Goal: Communication & Community: Ask a question

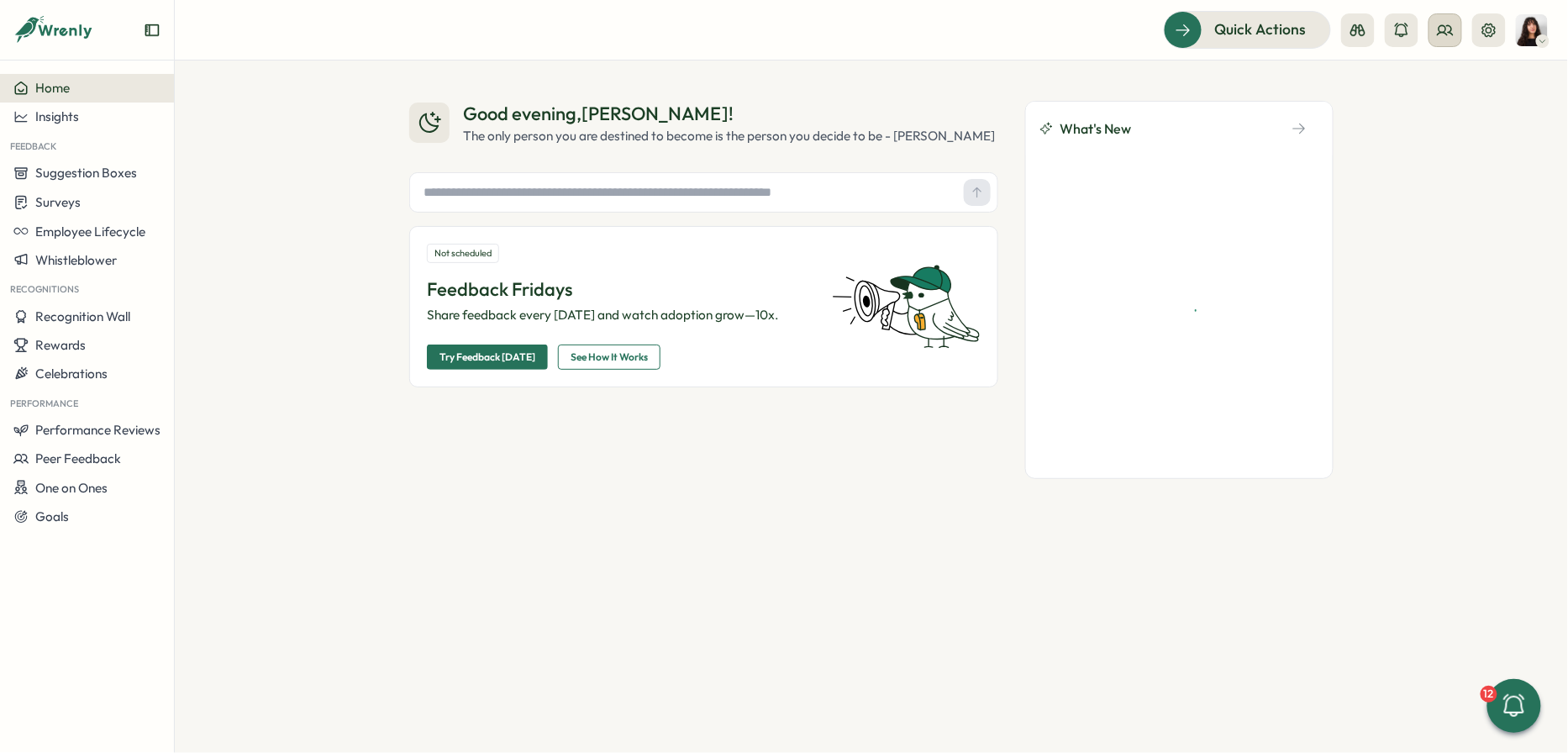
click at [1439, 29] on circle at bounding box center [1442, 28] width 7 height 7
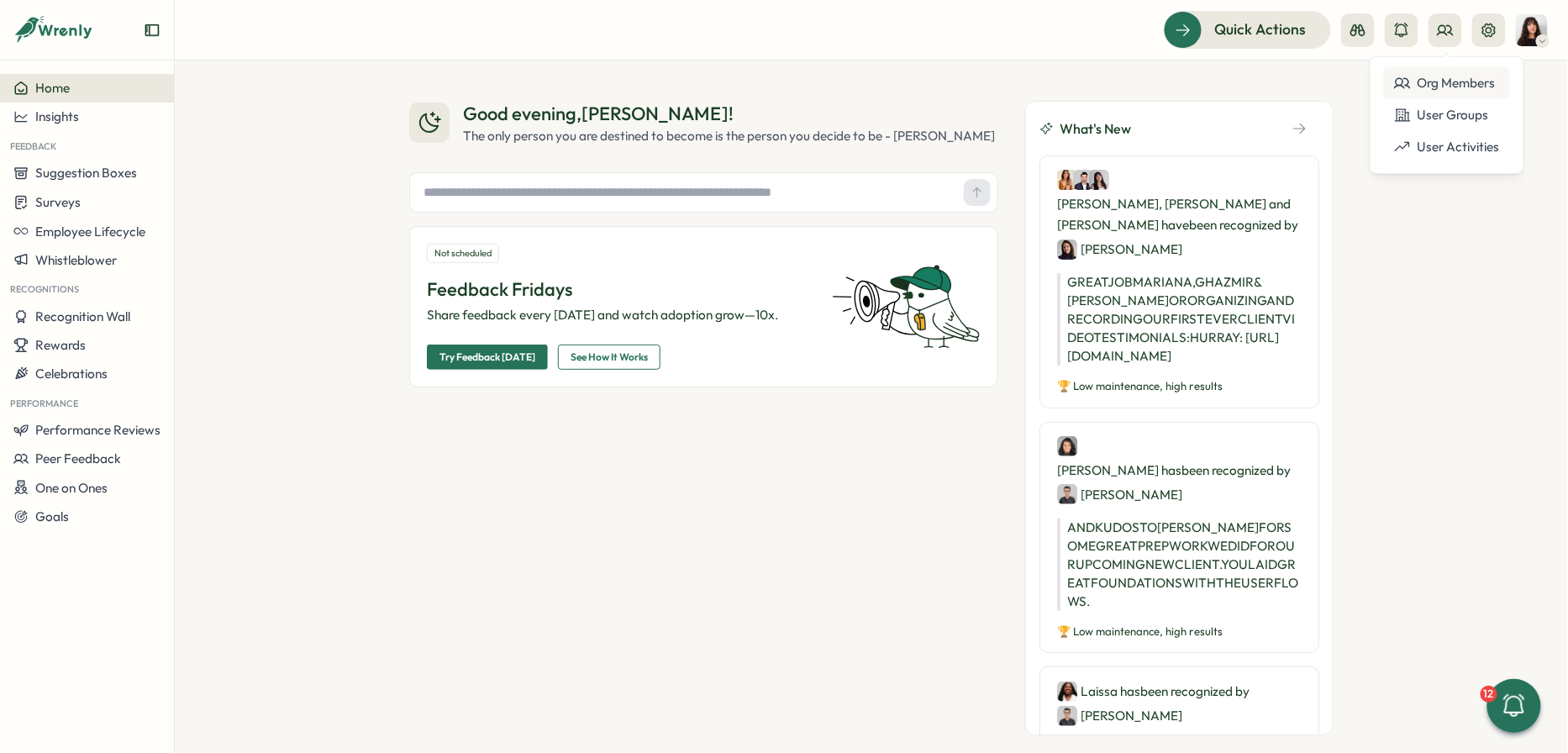
click at [1419, 76] on div "Org Members" at bounding box center [1446, 82] width 105 height 18
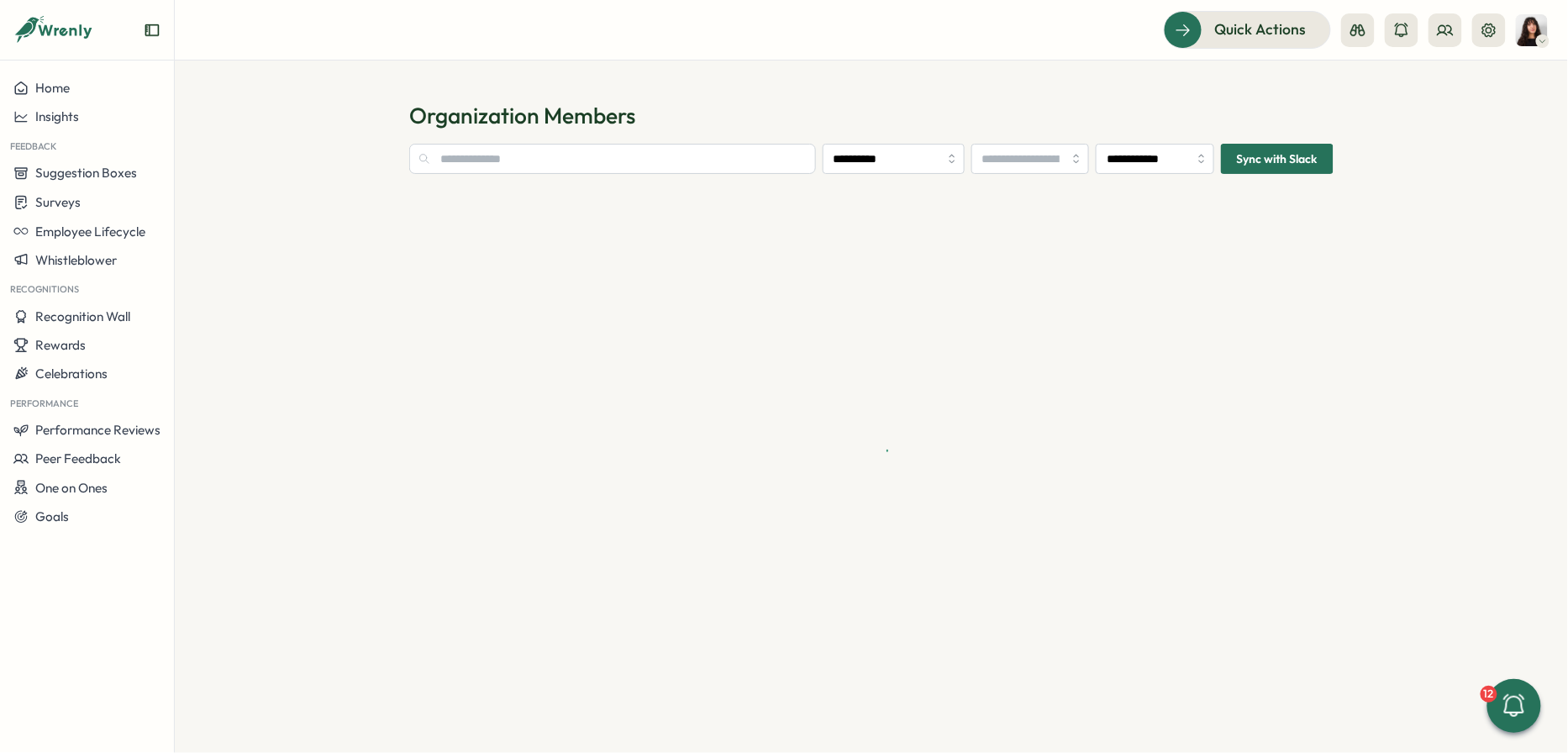
type input "**********"
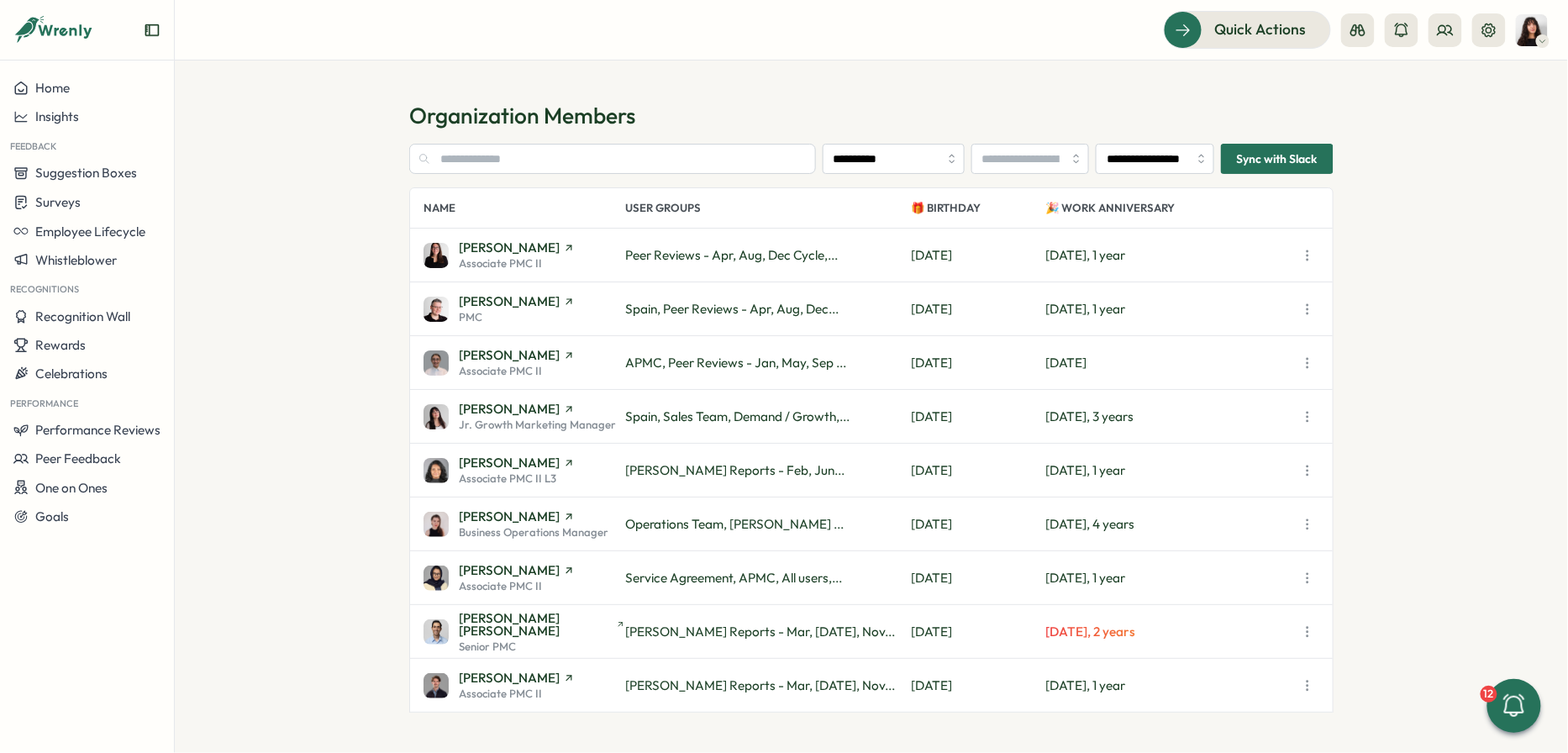
click at [477, 258] on span "Associate PMC II" at bounding box center [500, 263] width 83 height 11
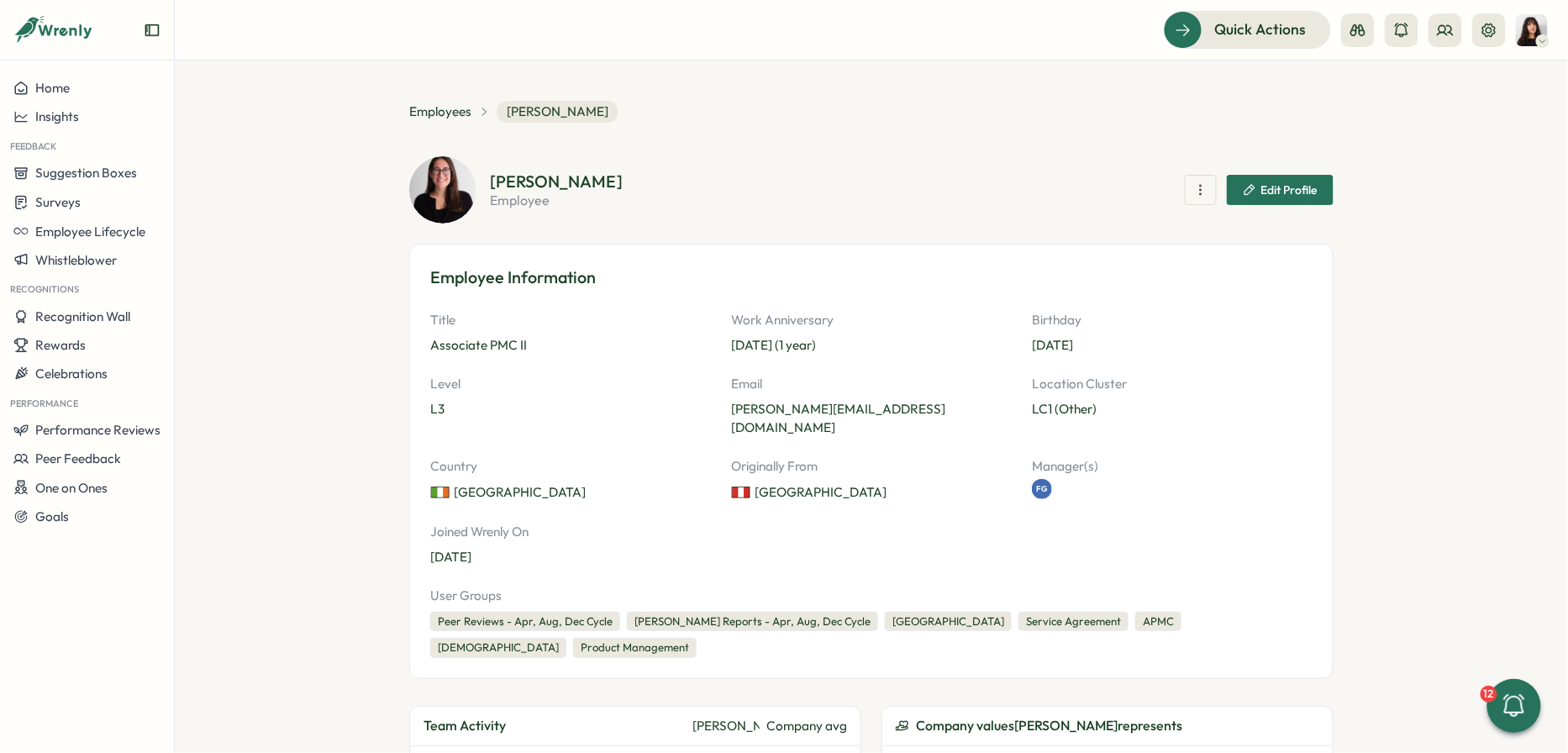
click at [459, 339] on p "Associate PMC II" at bounding box center [570, 345] width 280 height 18
click at [1266, 187] on span "Edit Profile" at bounding box center [1289, 189] width 56 height 12
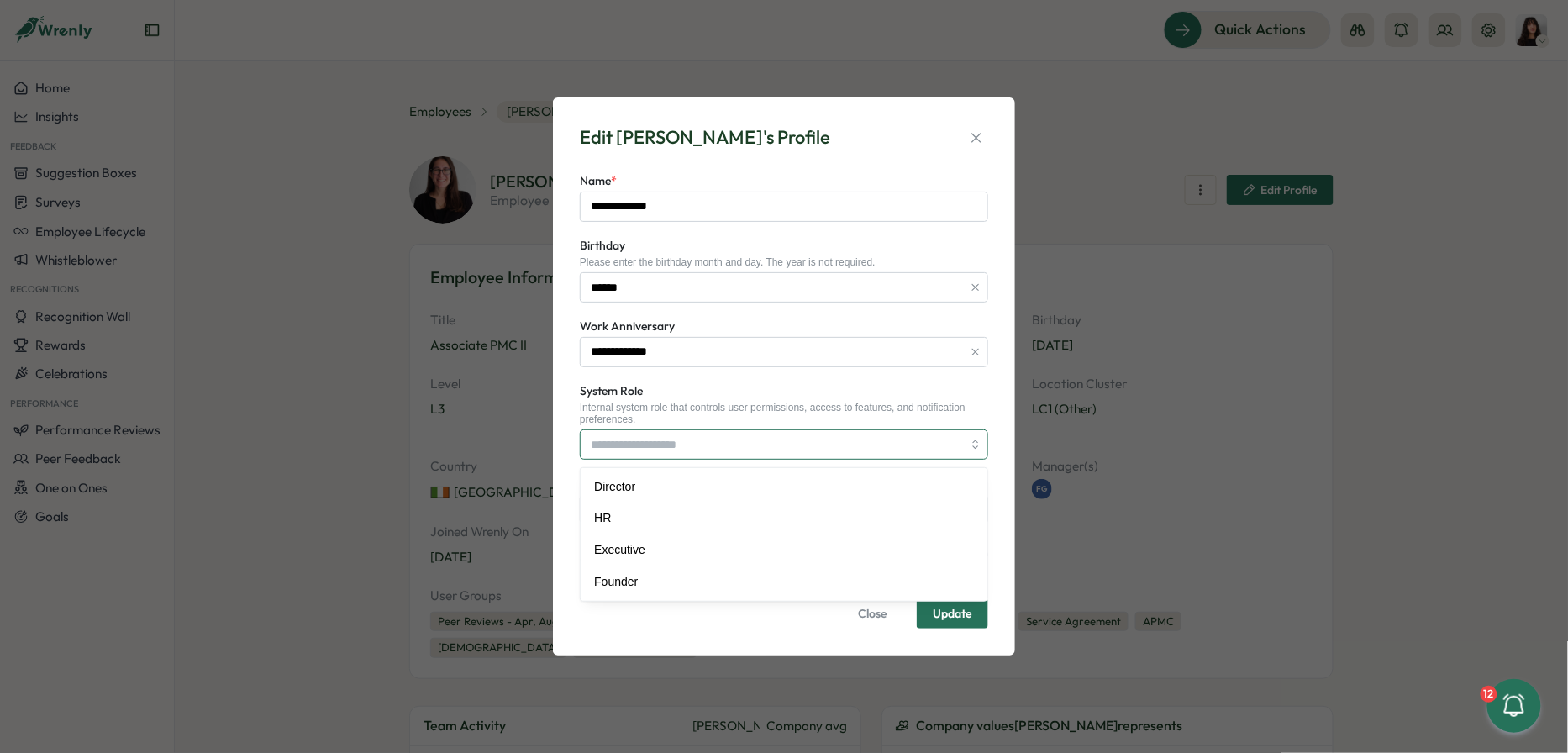
click at [735, 439] on input "System Role" at bounding box center [784, 444] width 408 height 30
click at [770, 404] on div "Internal system role that controls user permissions, access to features, and no…" at bounding box center [784, 413] width 408 height 24
click at [978, 130] on icon "button" at bounding box center [975, 137] width 16 height 16
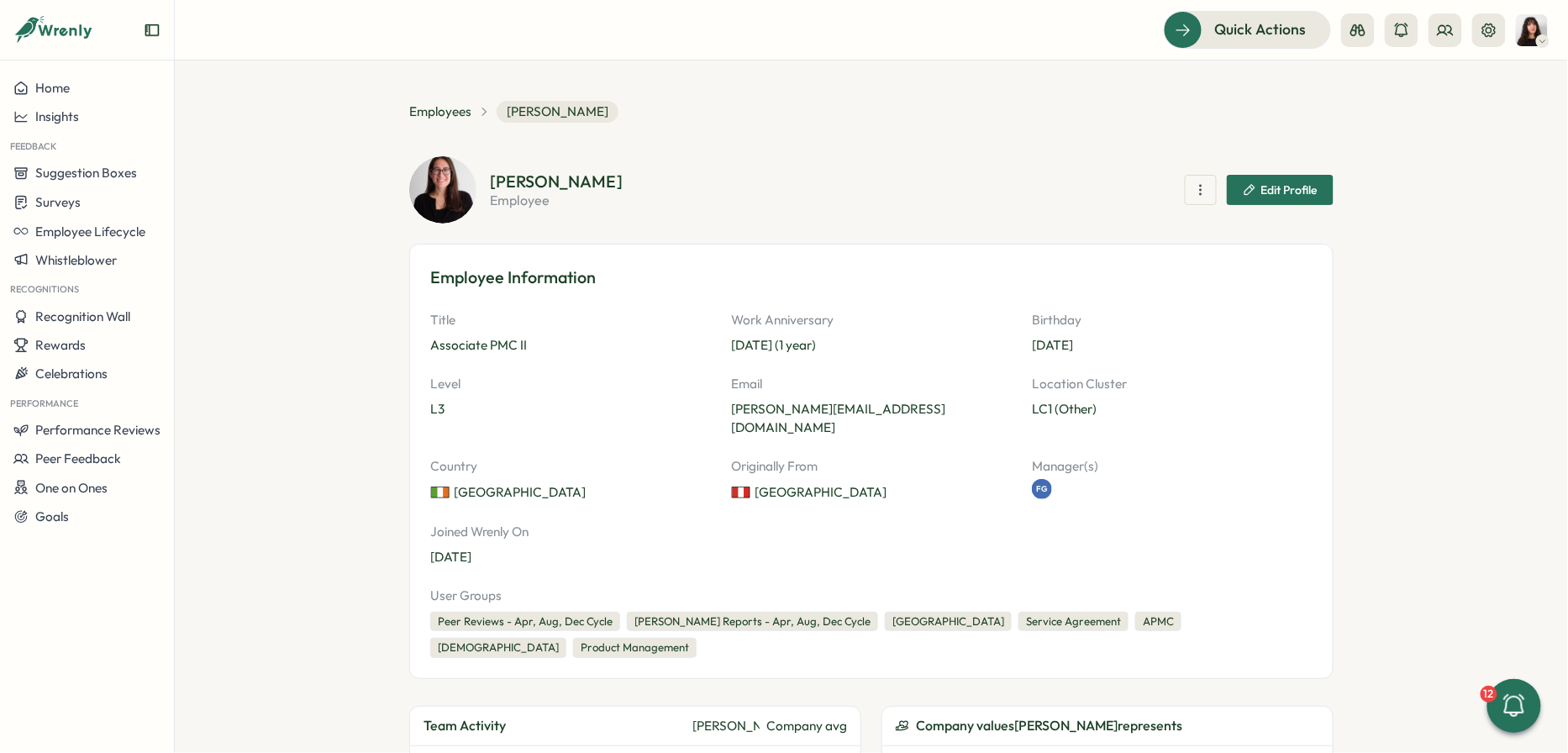
click at [1205, 191] on button "button" at bounding box center [1200, 189] width 32 height 30
click at [972, 176] on section "[PERSON_NAME] employee Recognize Give Peer Feedback View 1 on 1 Meetings Restri…" at bounding box center [912, 189] width 843 height 34
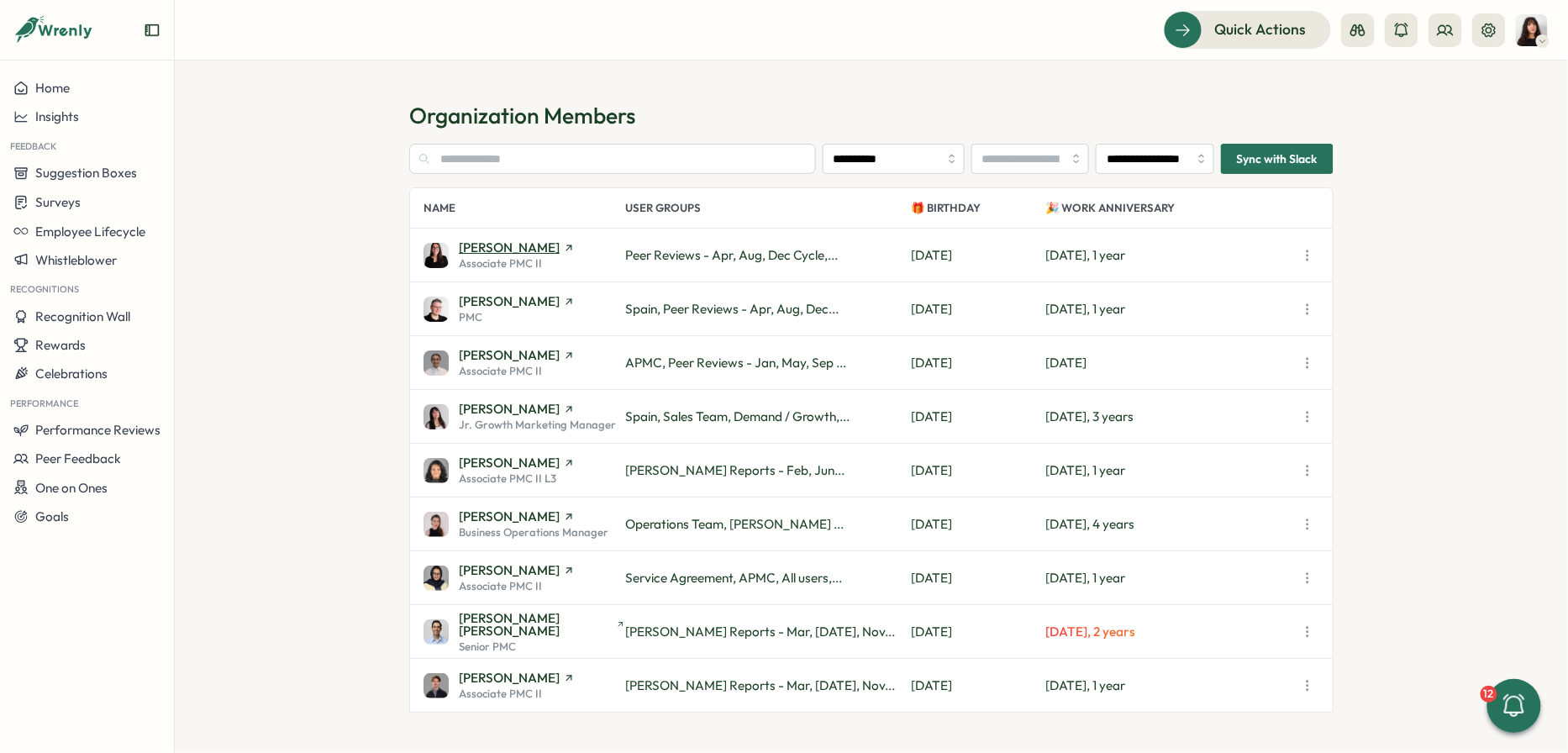
click at [501, 245] on span "[PERSON_NAME]" at bounding box center [508, 246] width 101 height 13
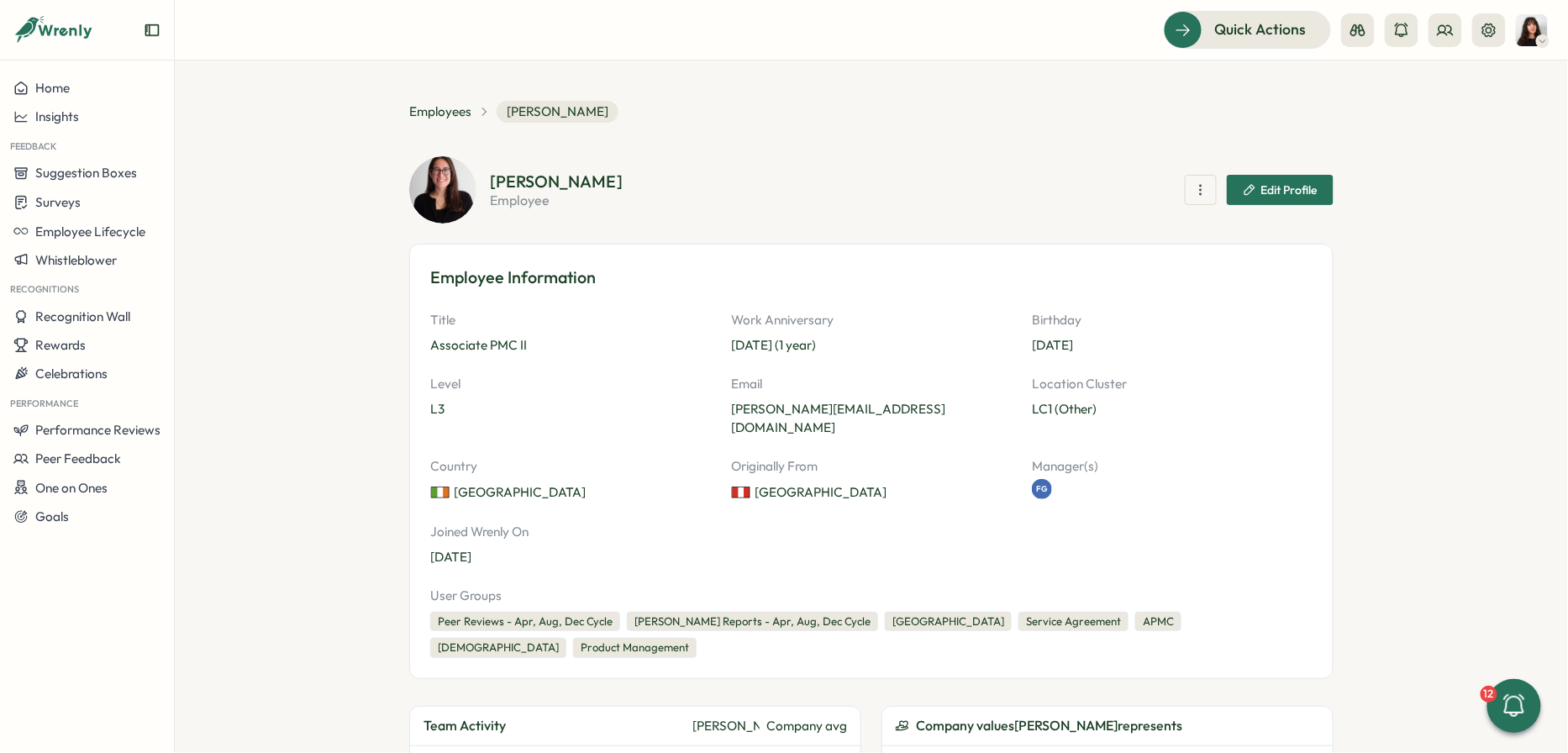
click at [1274, 195] on span "Edit Profile" at bounding box center [1289, 189] width 56 height 12
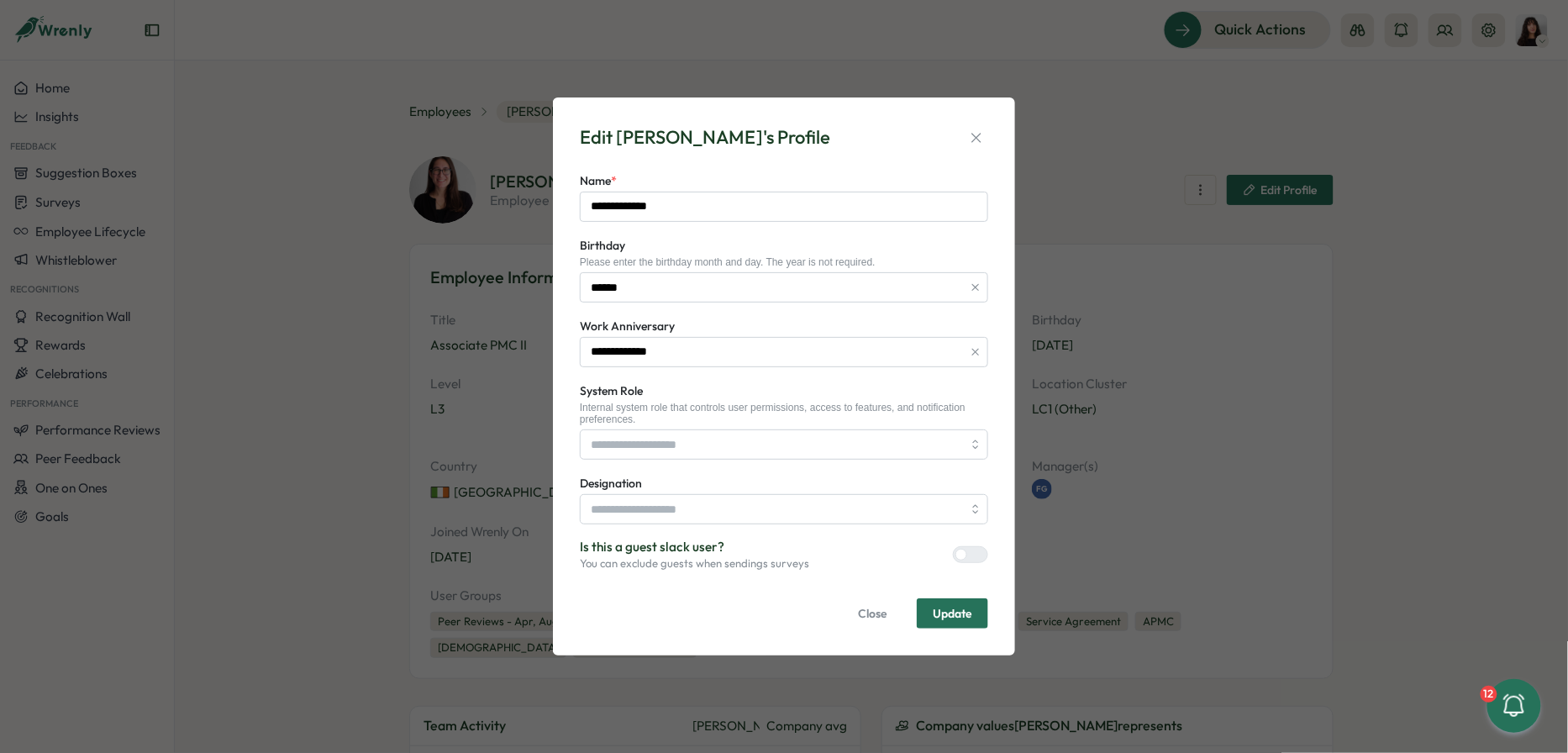
click at [696, 416] on div "Internal system role that controls user permissions, access to features, and no…" at bounding box center [784, 413] width 408 height 24
click at [973, 132] on icon "button" at bounding box center [975, 137] width 16 height 16
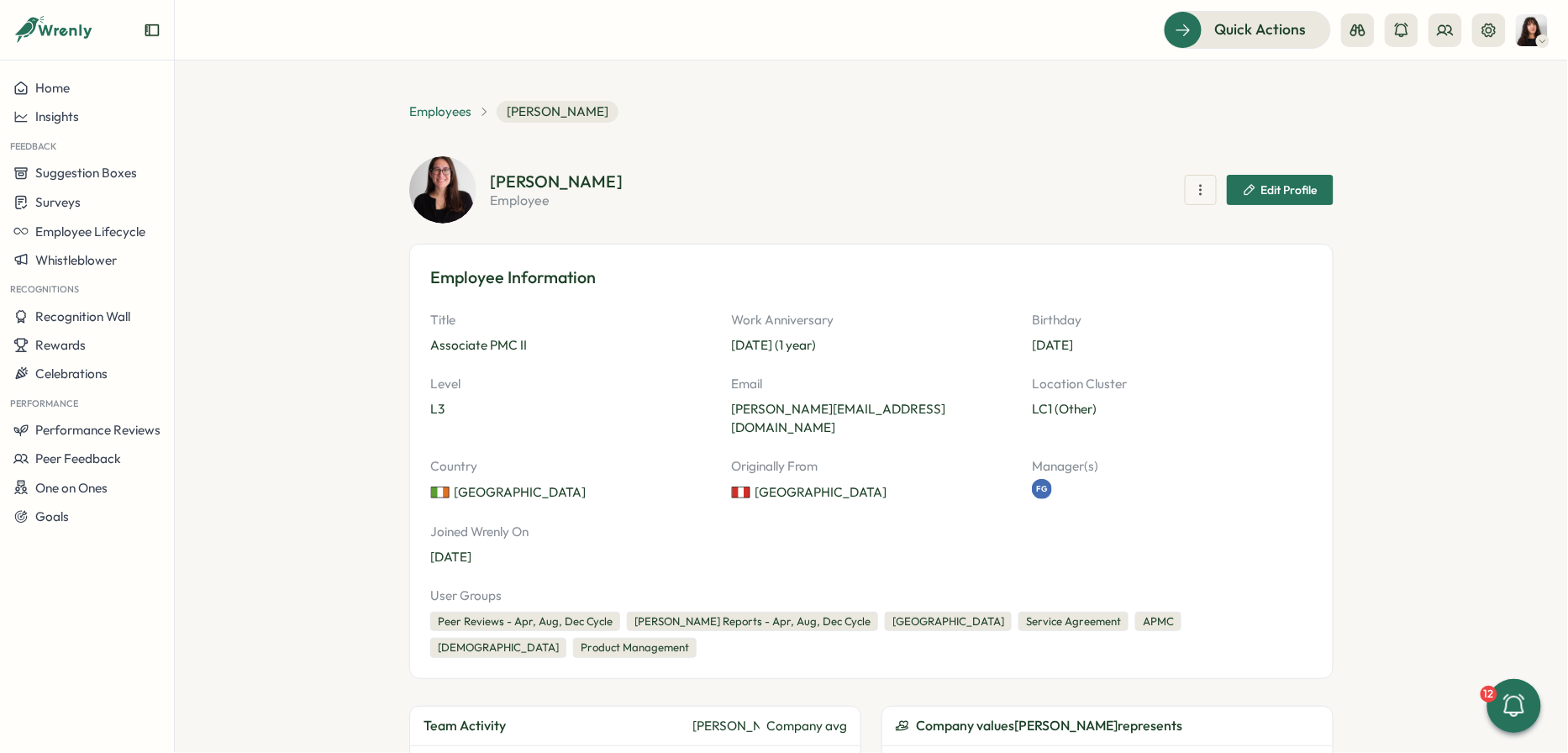
click at [458, 113] on span "Employees" at bounding box center [440, 111] width 62 height 18
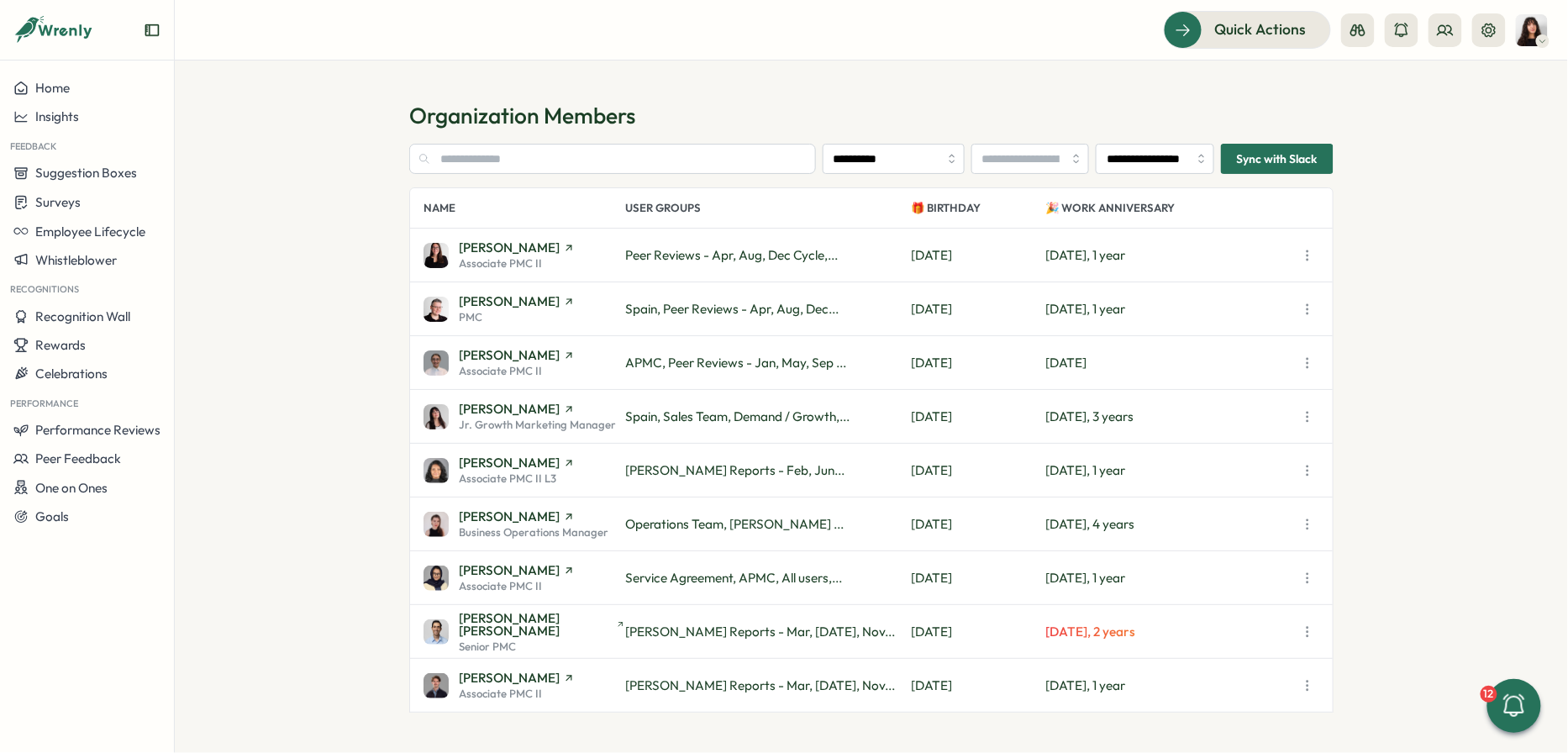
click at [1325, 154] on button "Sync with Slack" at bounding box center [1277, 159] width 112 height 30
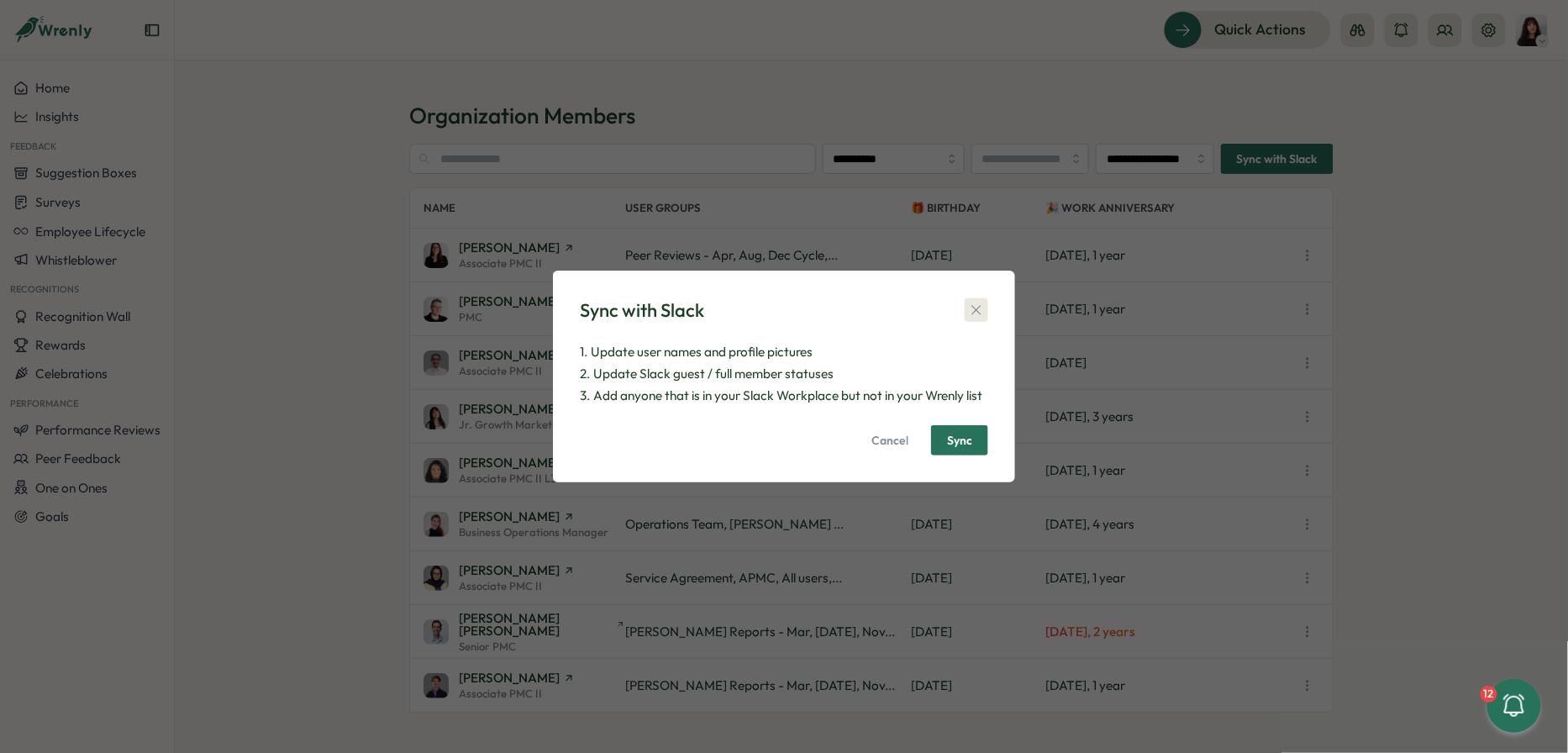
click at [986, 305] on button "button" at bounding box center [976, 309] width 23 height 23
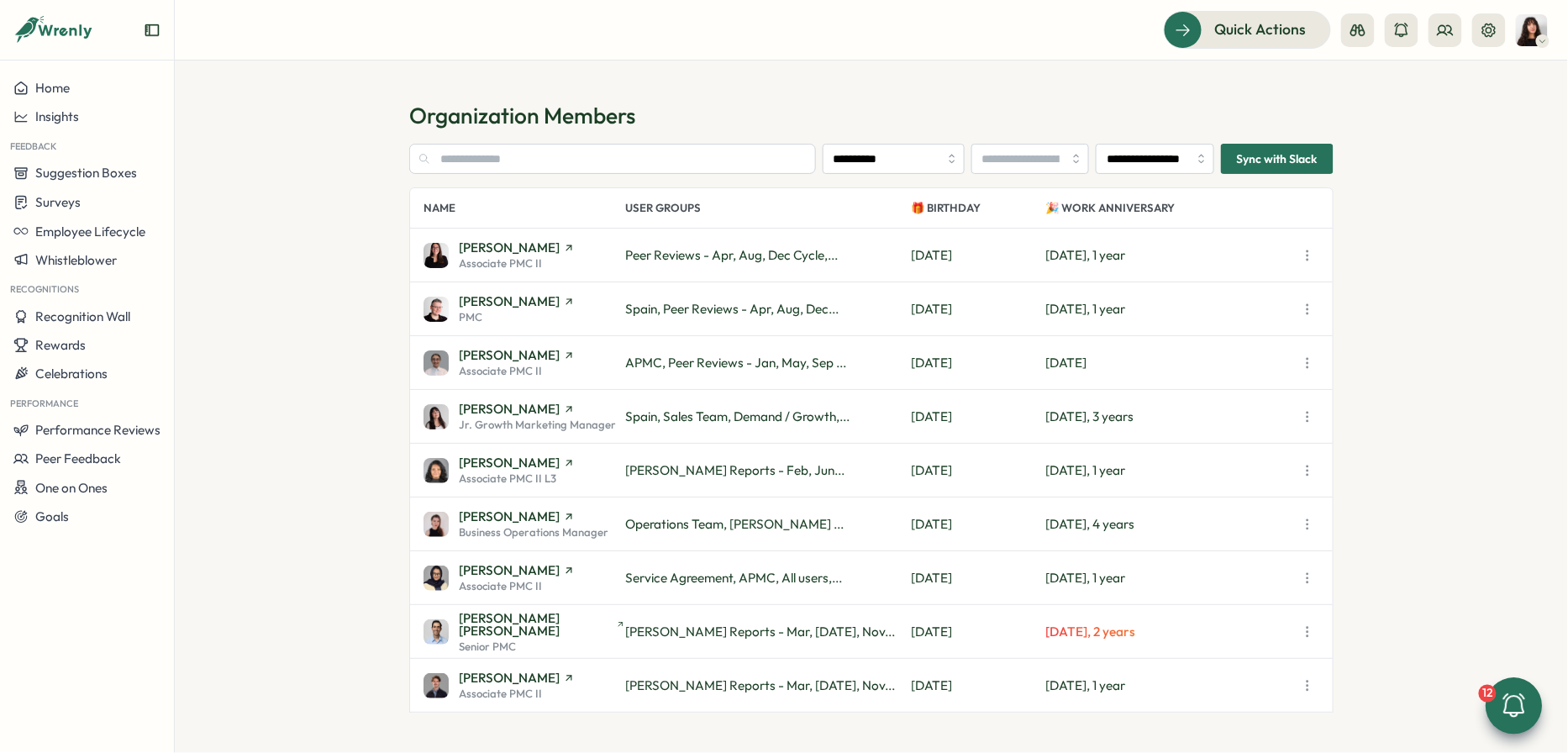
click at [1517, 713] on icon at bounding box center [1514, 705] width 22 height 23
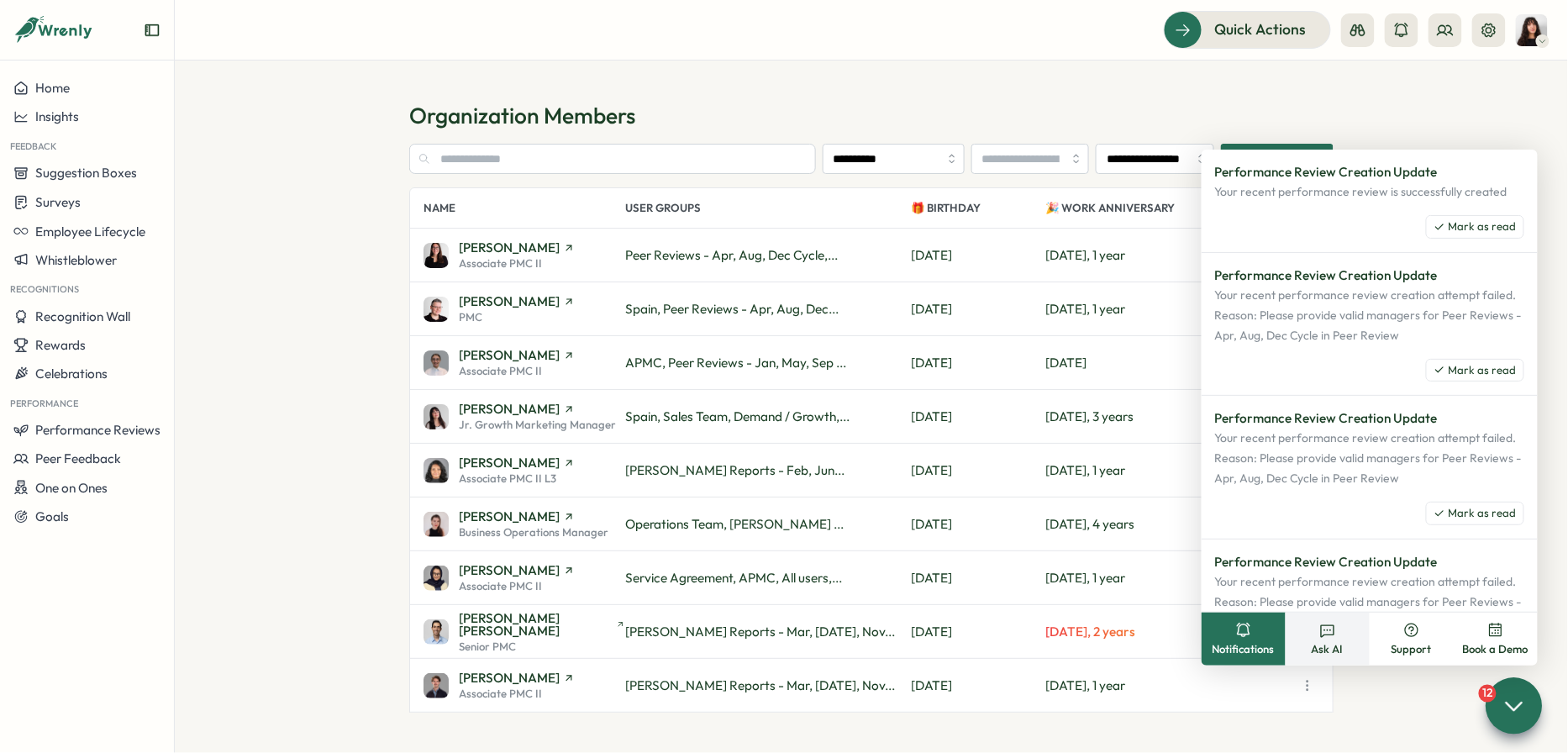
click at [1335, 632] on icon at bounding box center [1326, 629] width 16 height 16
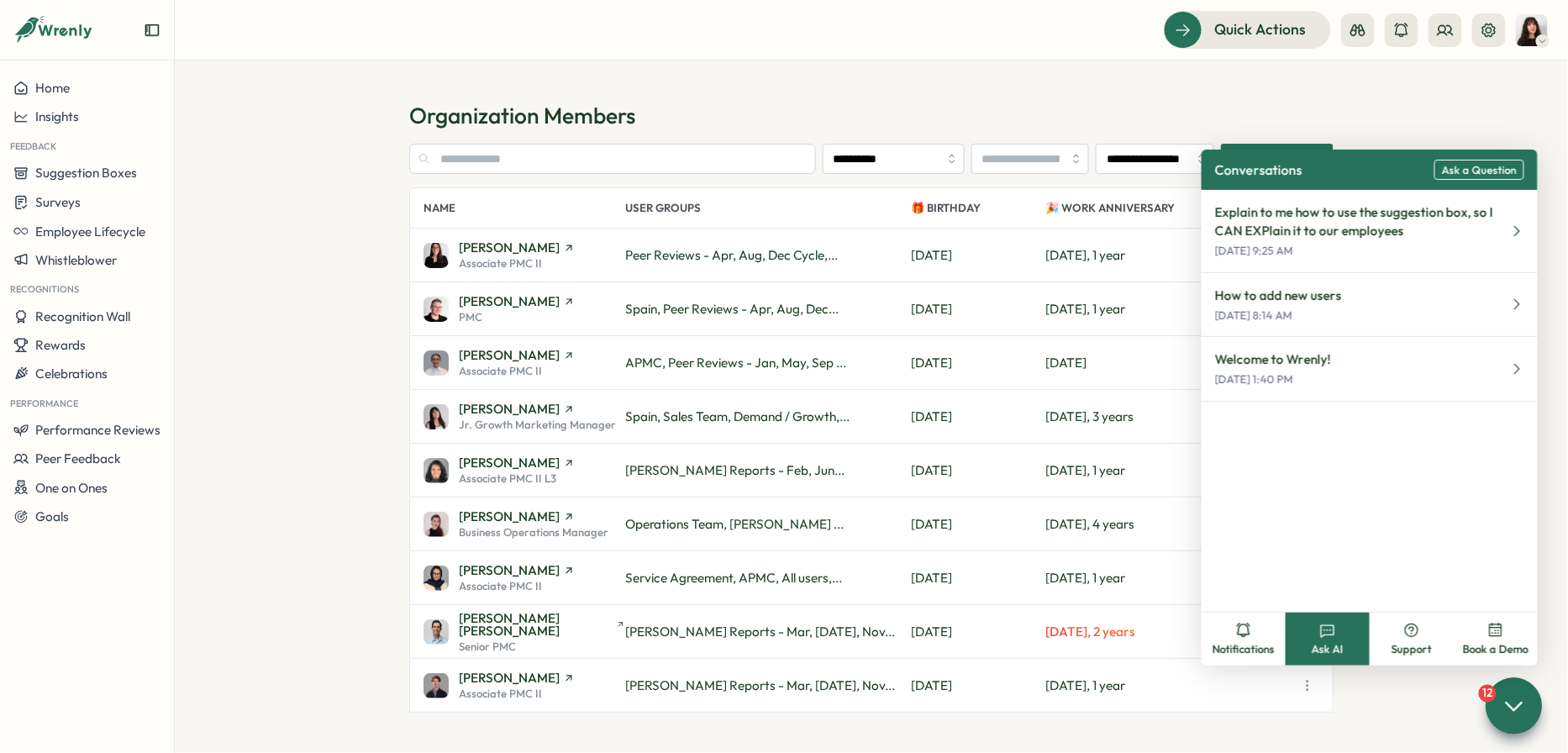
click at [1467, 169] on span "Ask a Question" at bounding box center [1478, 169] width 74 height 13
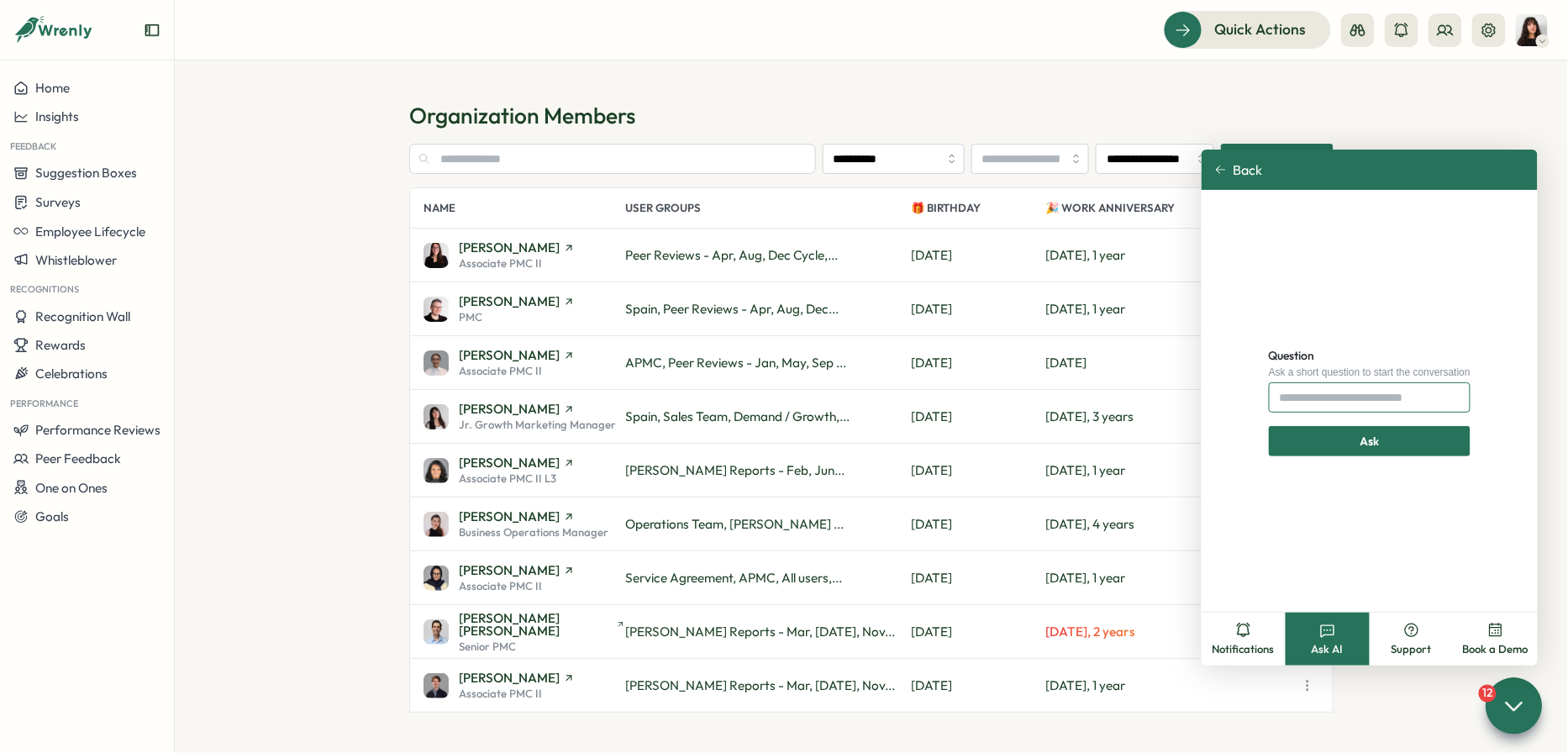
click at [1348, 400] on input "Question" at bounding box center [1369, 396] width 202 height 30
type input "**********"
click button "Ask" at bounding box center [1369, 441] width 202 height 30
click at [1389, 444] on div "Ask" at bounding box center [1370, 441] width 170 height 29
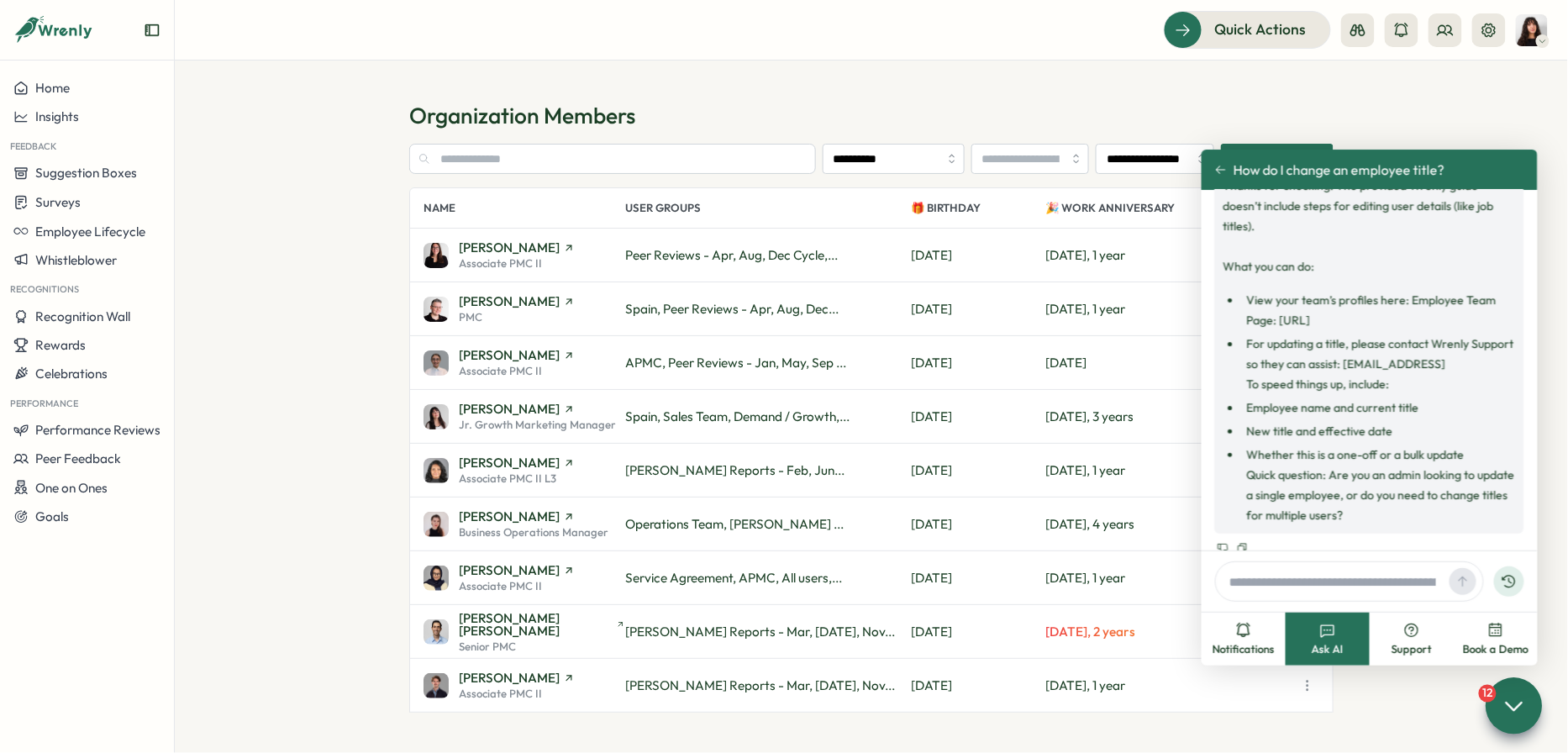
scroll to position [87, 0]
